Goal: Task Accomplishment & Management: Use online tool/utility

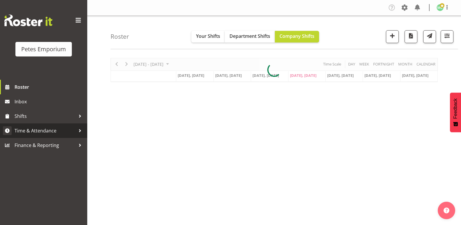
click at [58, 130] on span "Time & Attendance" at bounding box center [45, 130] width 61 height 9
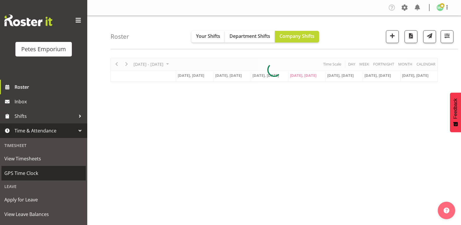
click at [45, 170] on span "GPS Time Clock" at bounding box center [43, 173] width 79 height 9
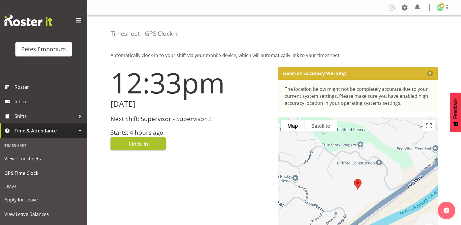
click at [140, 140] on span "Clock In" at bounding box center [138, 144] width 19 height 8
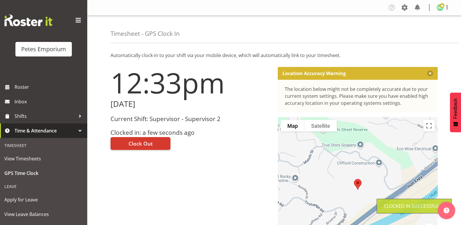
click at [439, 6] on img at bounding box center [440, 7] width 7 height 7
click at [418, 30] on link "Log Out" at bounding box center [423, 30] width 56 height 10
